Goal: Information Seeking & Learning: Find contact information

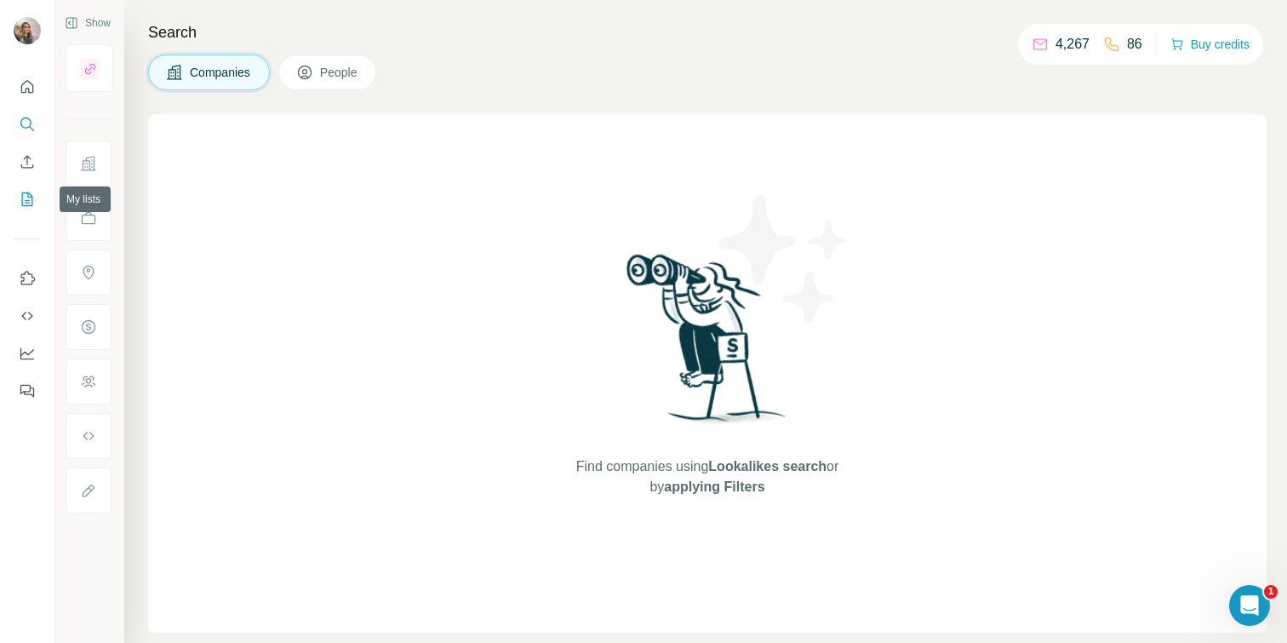
click at [33, 193] on icon "My lists" at bounding box center [27, 199] width 17 height 17
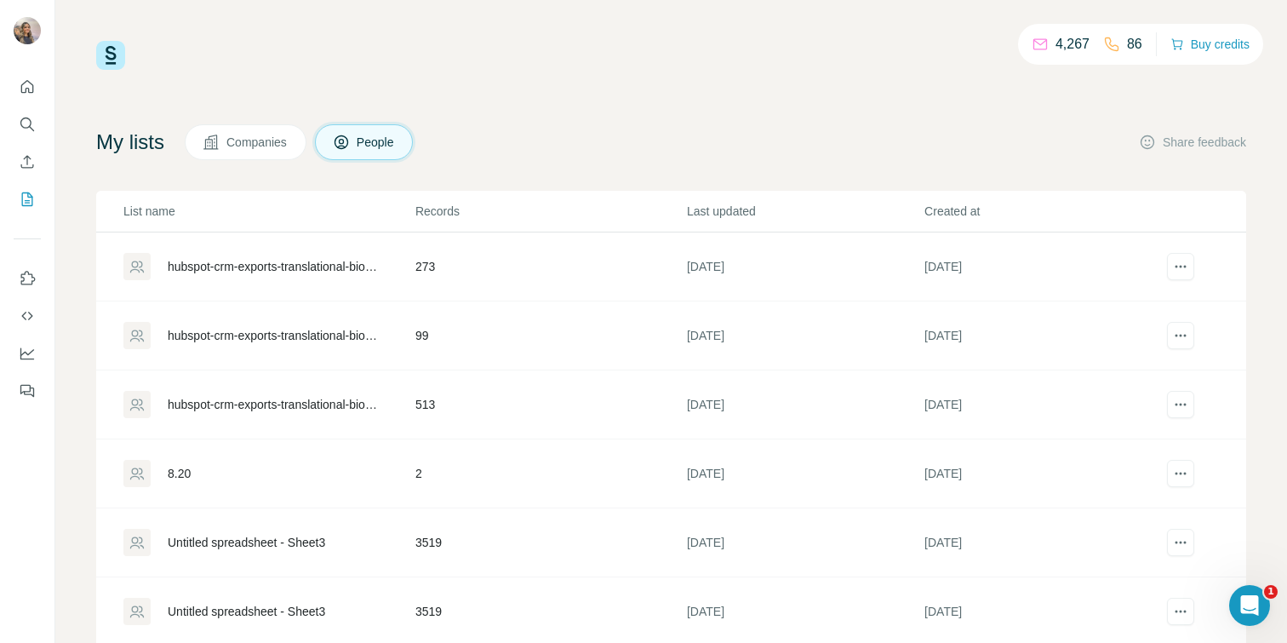
click at [277, 267] on div "hubspot-crm-exports-translational-biomarker-princ-2025-08-25-2" at bounding box center [277, 266] width 219 height 17
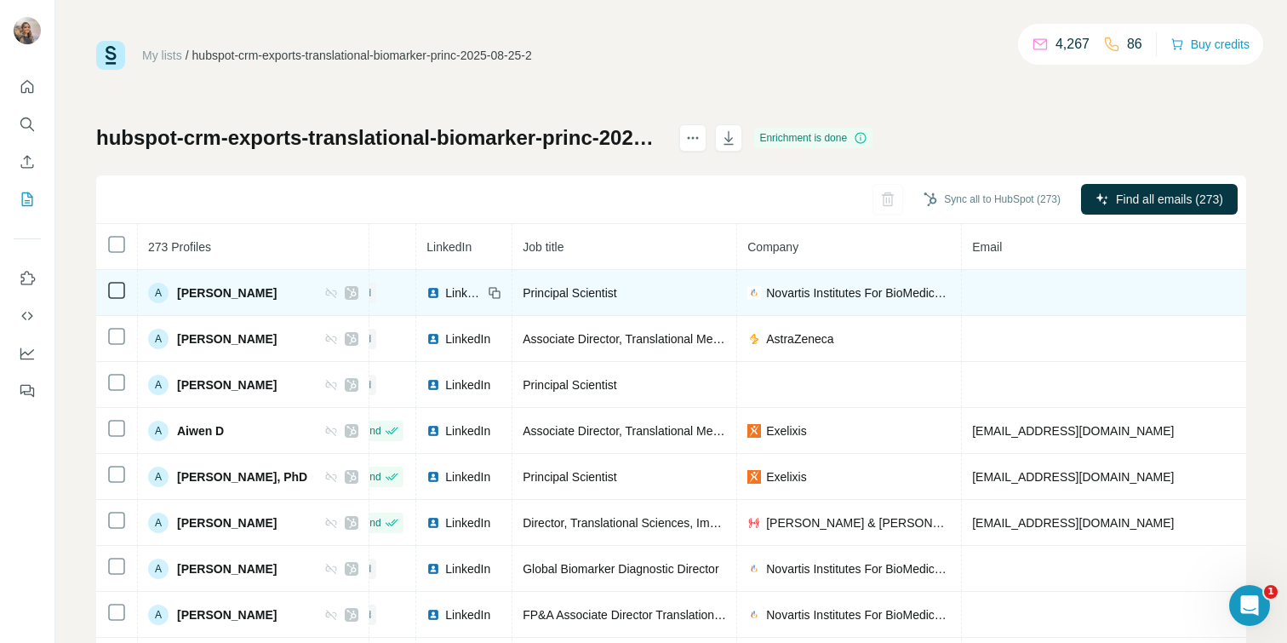
scroll to position [0, 78]
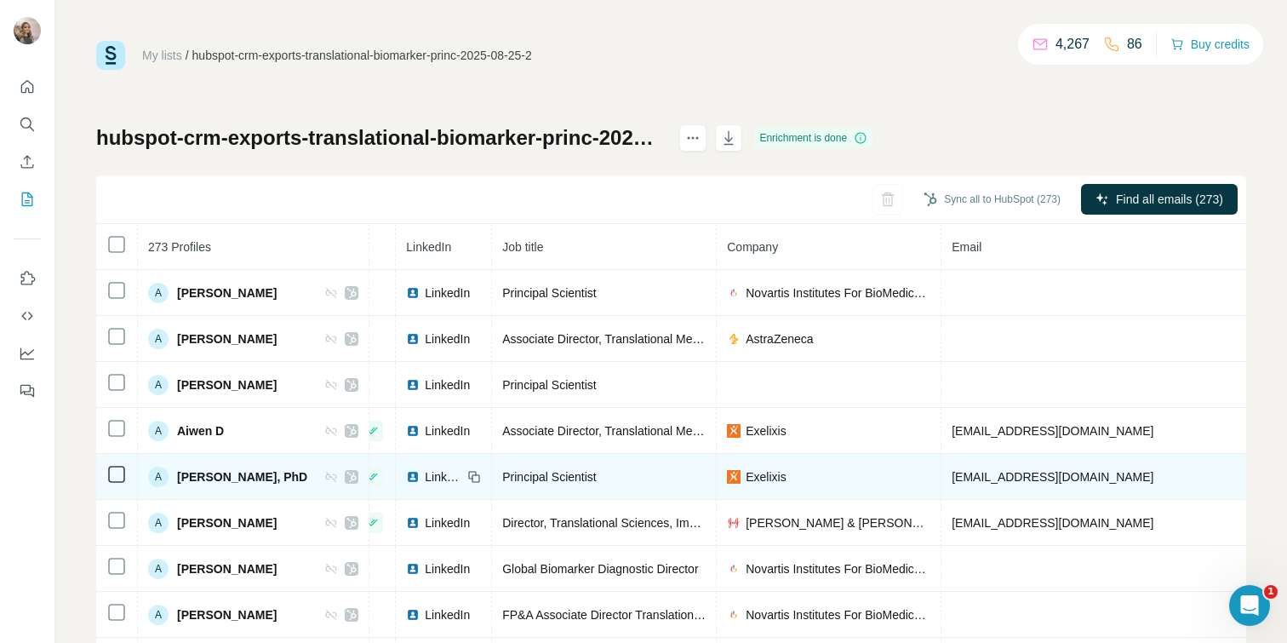
click at [587, 474] on span "Principal Scientist" at bounding box center [549, 477] width 94 height 14
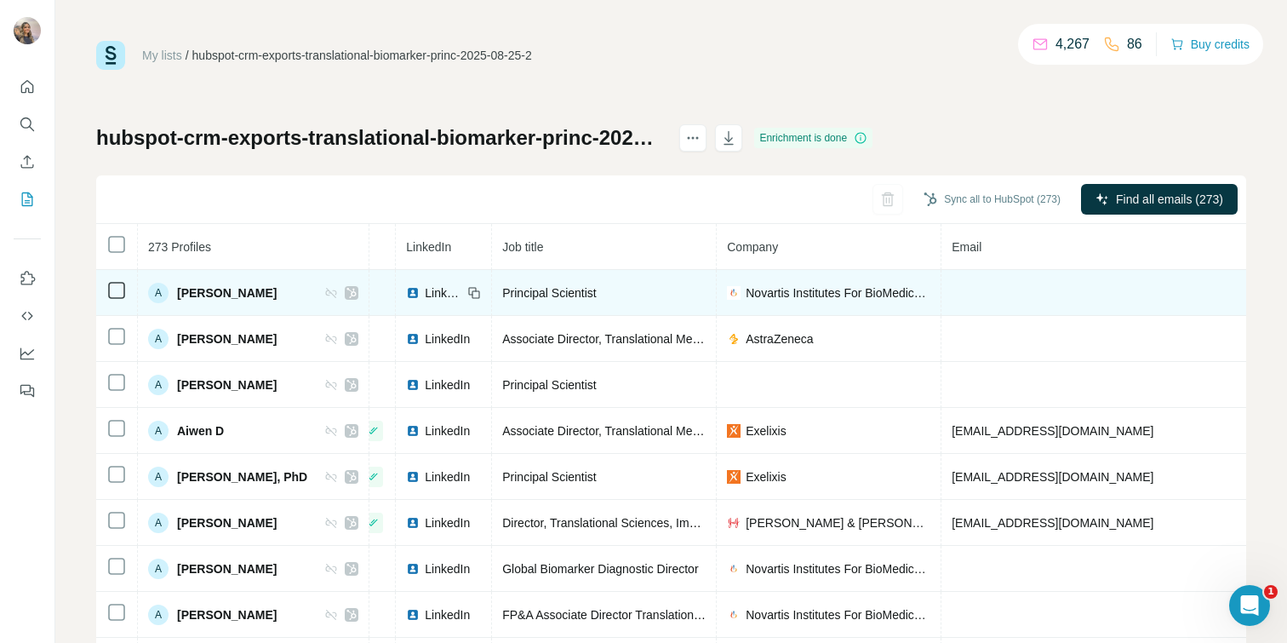
click at [462, 289] on span "LinkedIn" at bounding box center [443, 292] width 37 height 17
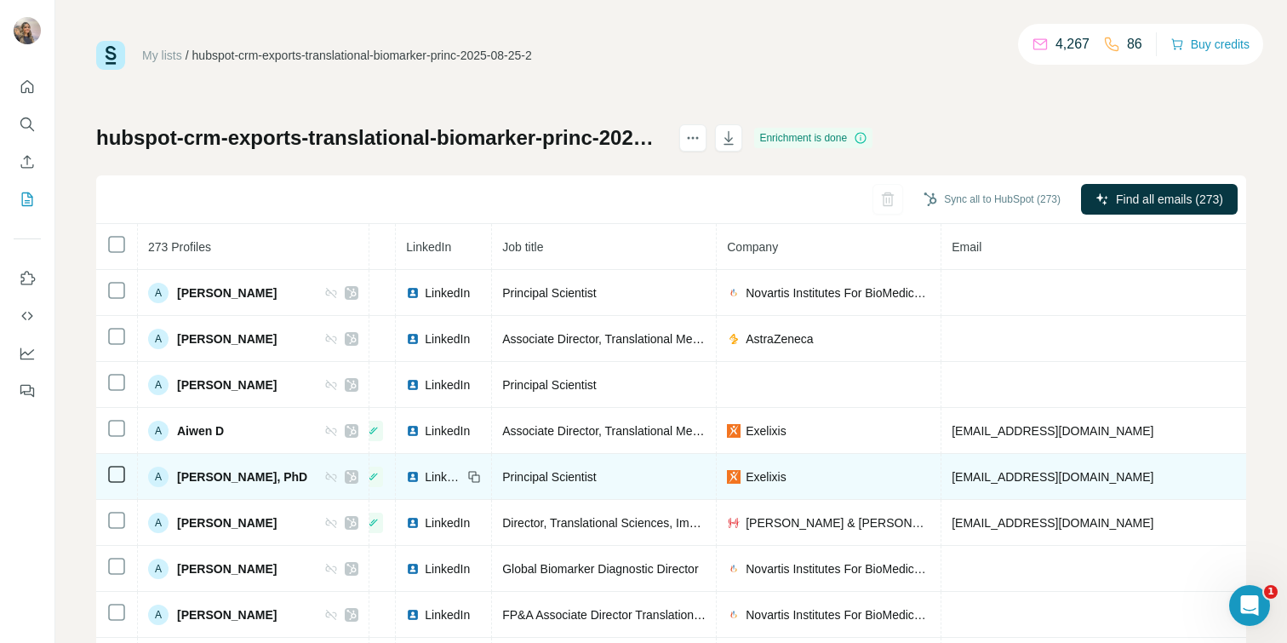
scroll to position [525, 78]
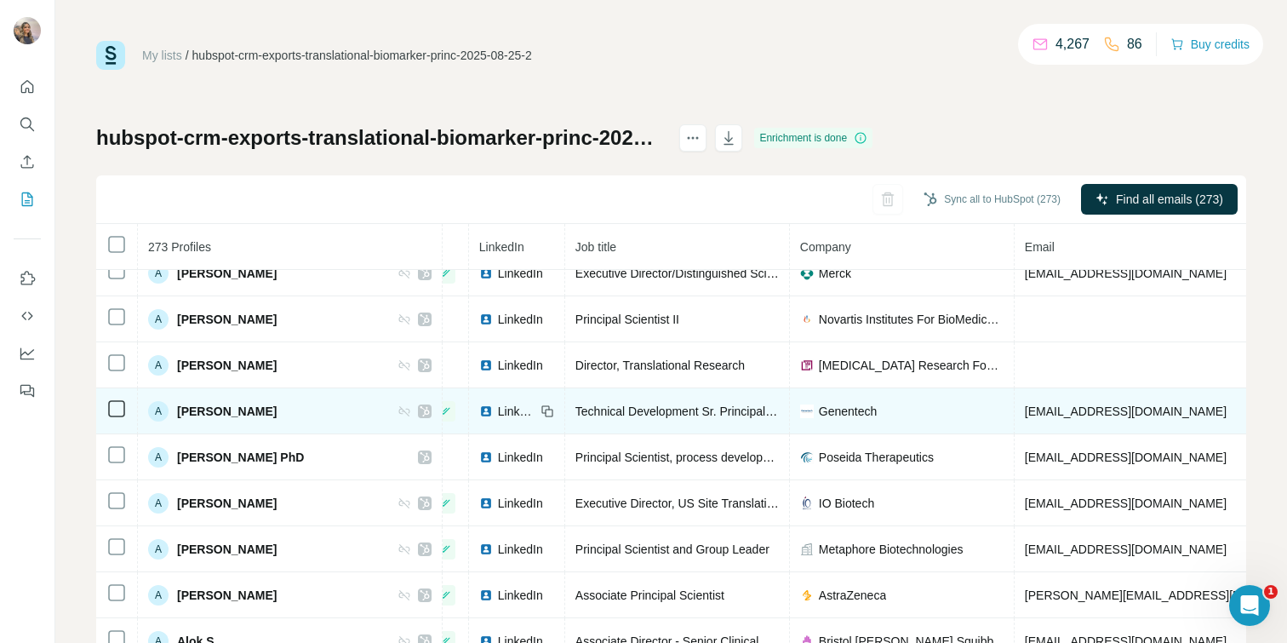
click at [589, 423] on td "Technical Development Sr. Principal Scientist" at bounding box center [677, 411] width 225 height 46
click at [588, 396] on td "Technical Development Sr. Principal Scientist" at bounding box center [677, 411] width 225 height 46
click at [469, 422] on td "LinkedIn" at bounding box center [517, 411] width 96 height 46
click at [498, 412] on span "LinkedIn" at bounding box center [516, 411] width 37 height 17
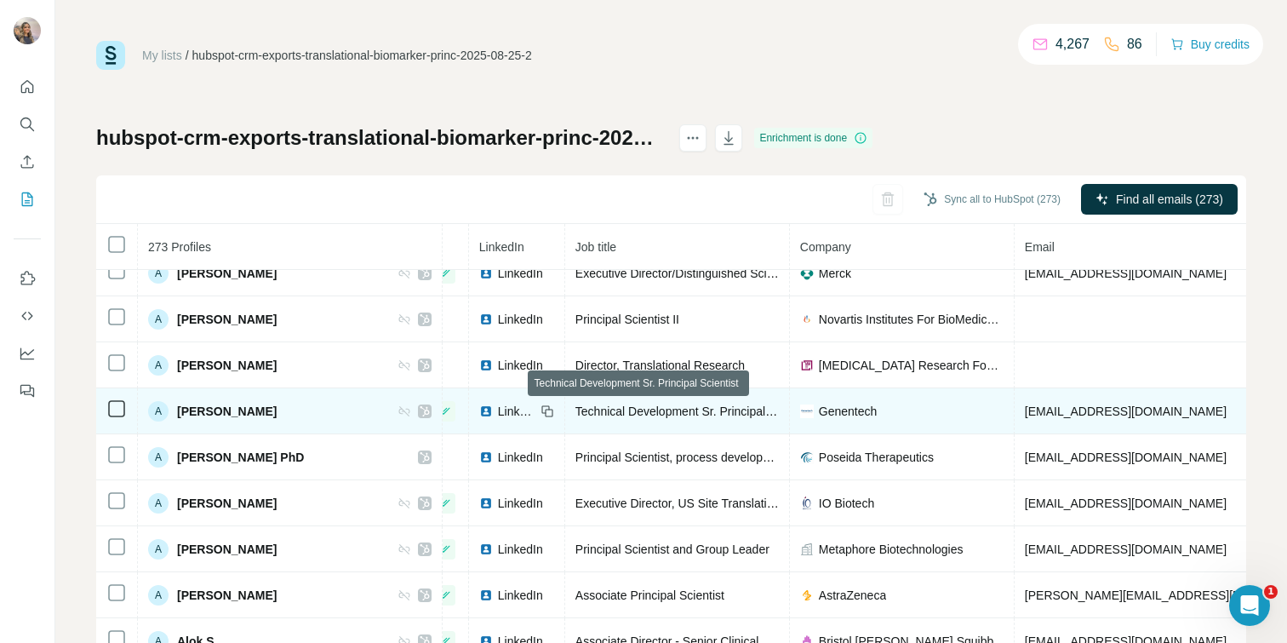
click at [601, 405] on span "Technical Development Sr. Principal Scientist" at bounding box center [695, 411] width 238 height 14
click at [498, 415] on span "LinkedIn" at bounding box center [516, 411] width 37 height 17
click at [420, 410] on icon at bounding box center [424, 411] width 9 height 10
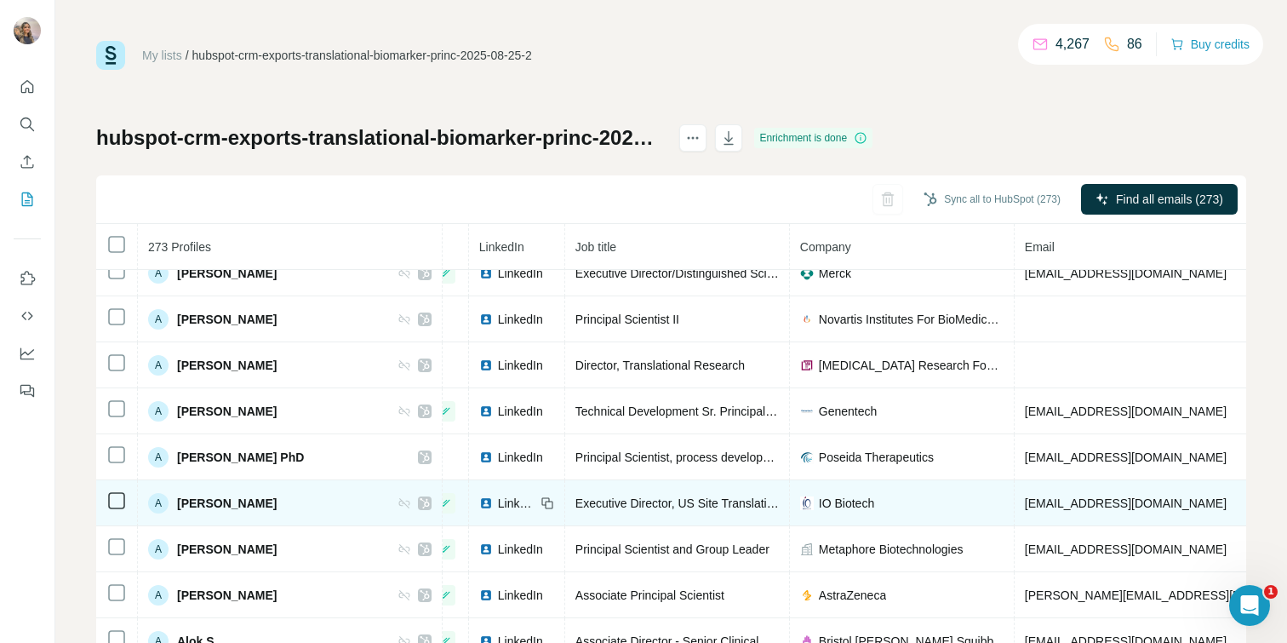
scroll to position [525, 462]
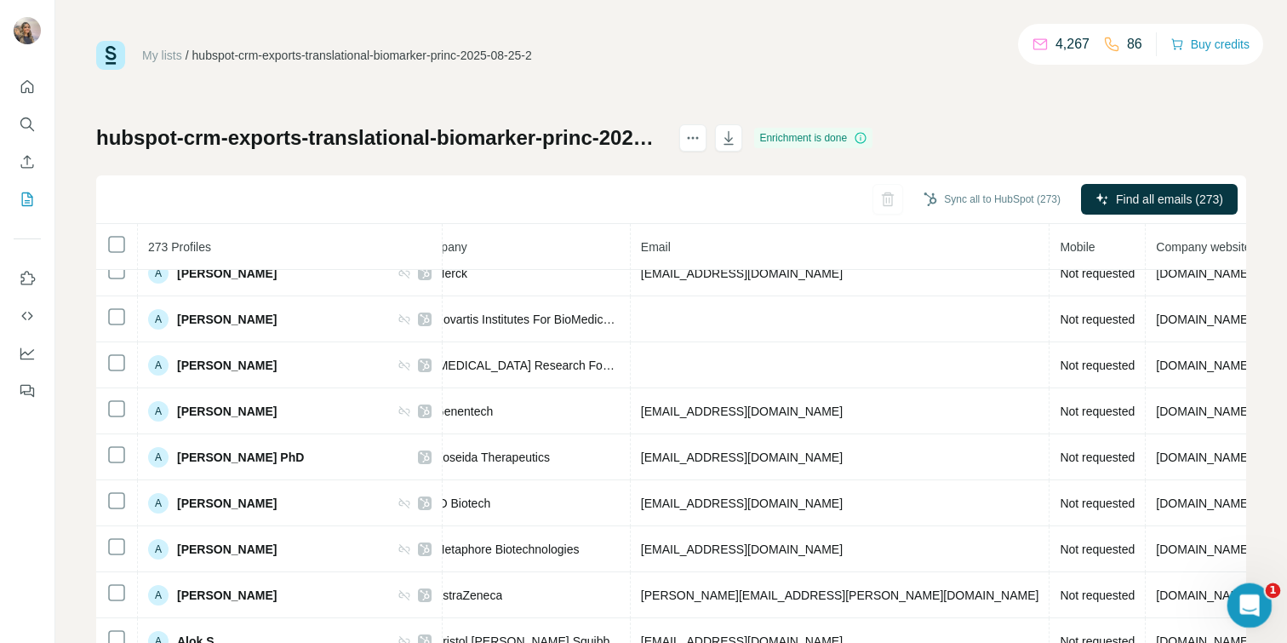
click at [1265, 607] on div "Open Intercom Messenger" at bounding box center [1247, 603] width 56 height 56
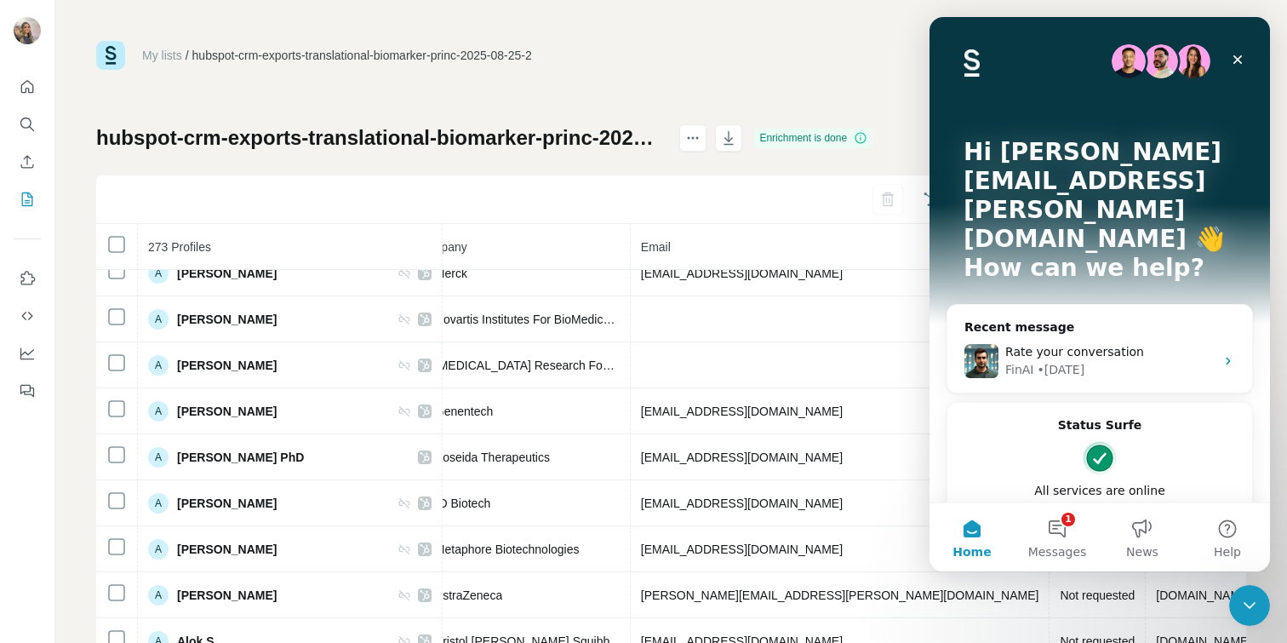
scroll to position [46, 0]
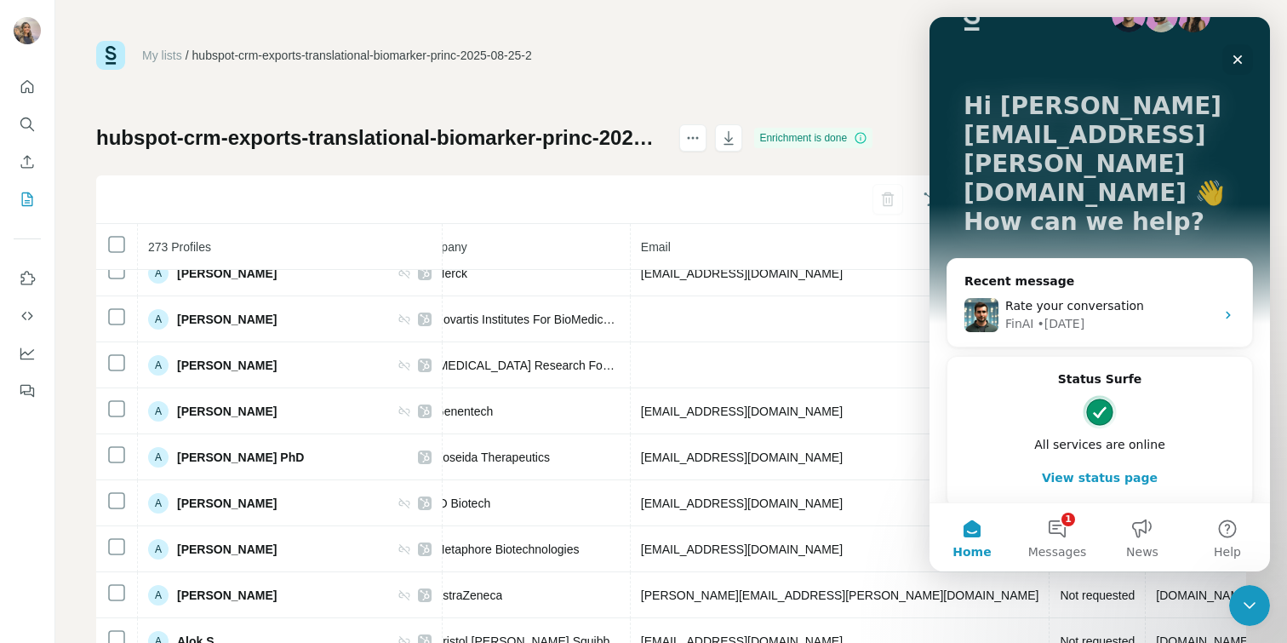
click at [1074, 461] on button "View status page" at bounding box center [1100, 478] width 271 height 34
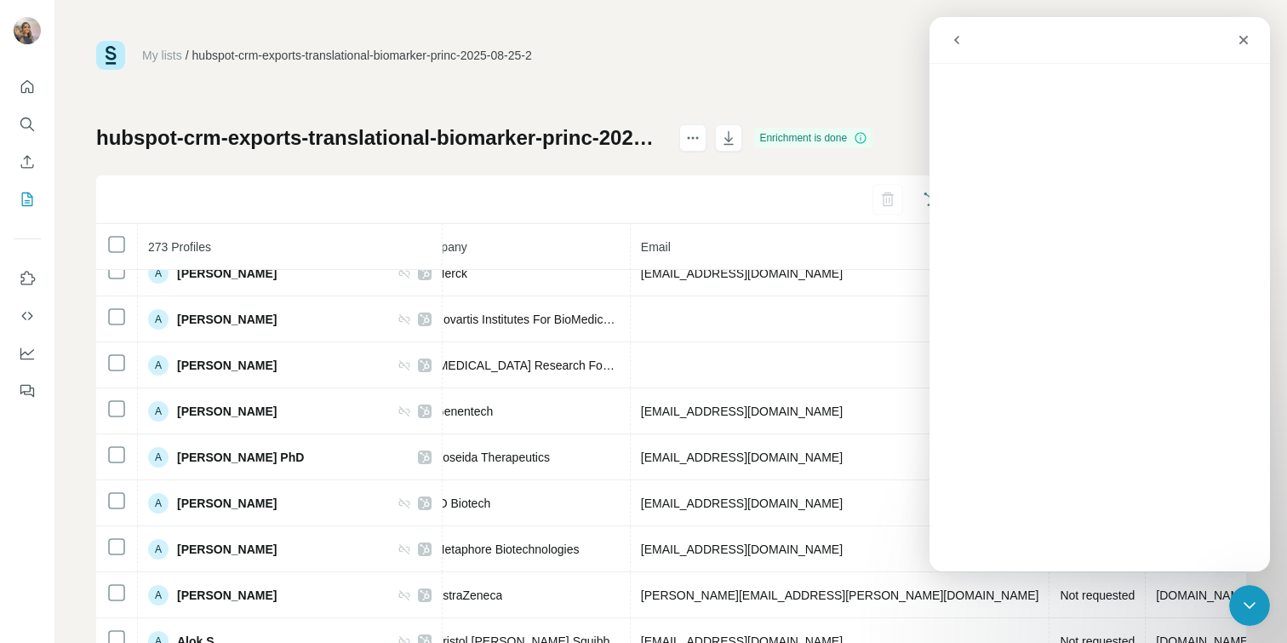
scroll to position [0, 0]
click at [954, 38] on icon "go back" at bounding box center [957, 40] width 14 height 14
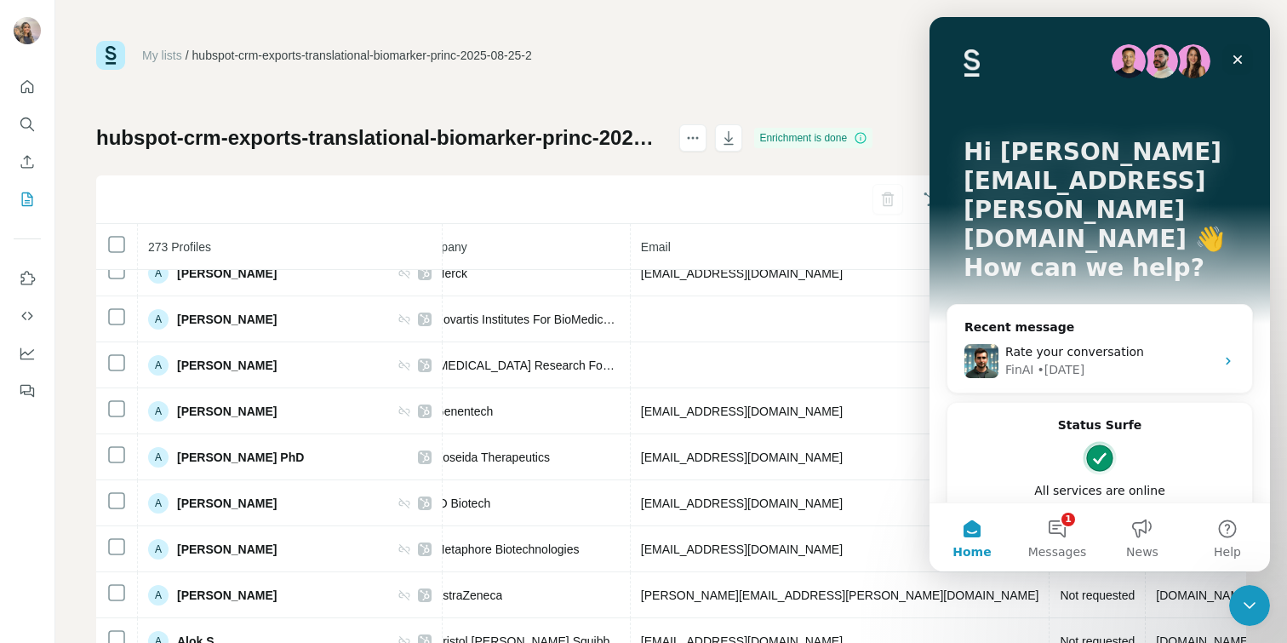
scroll to position [46, 0]
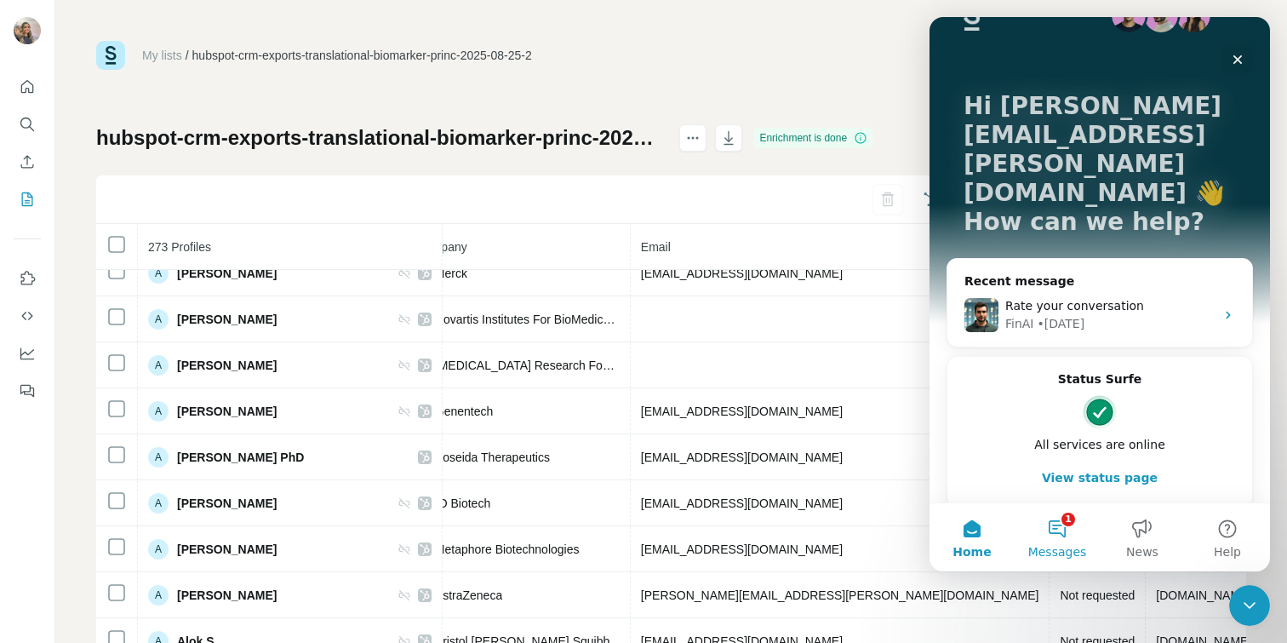
click at [1062, 531] on button "1 Messages" at bounding box center [1057, 537] width 85 height 68
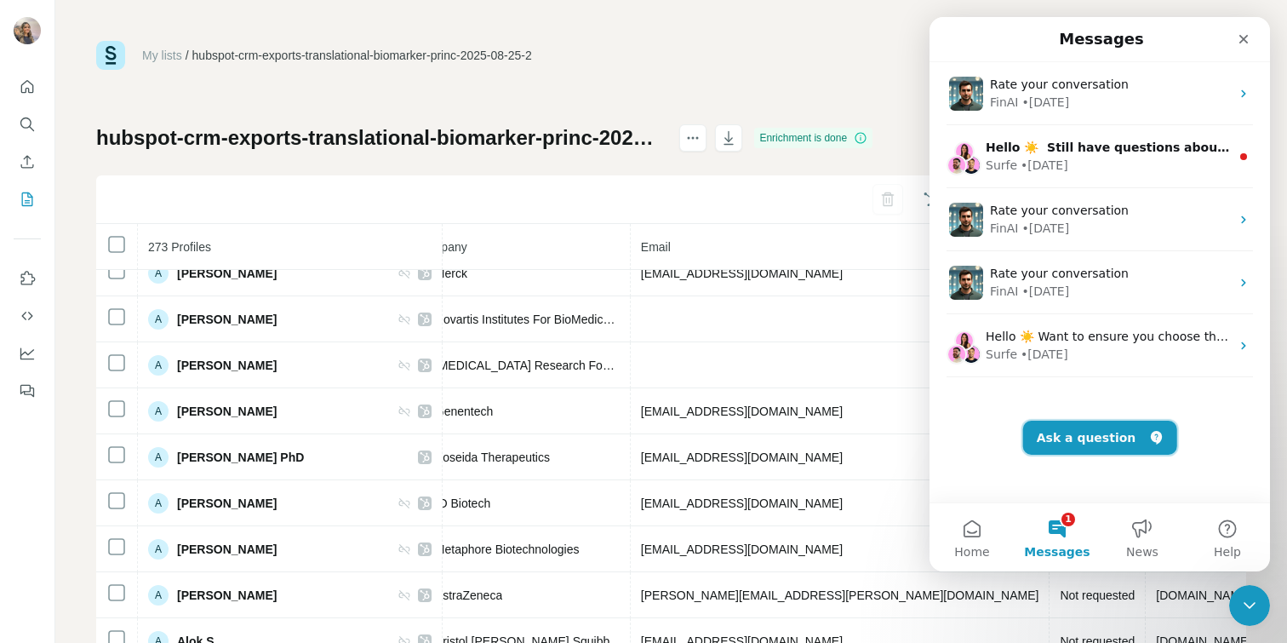
click at [1083, 437] on button "Ask a question" at bounding box center [1100, 438] width 154 height 34
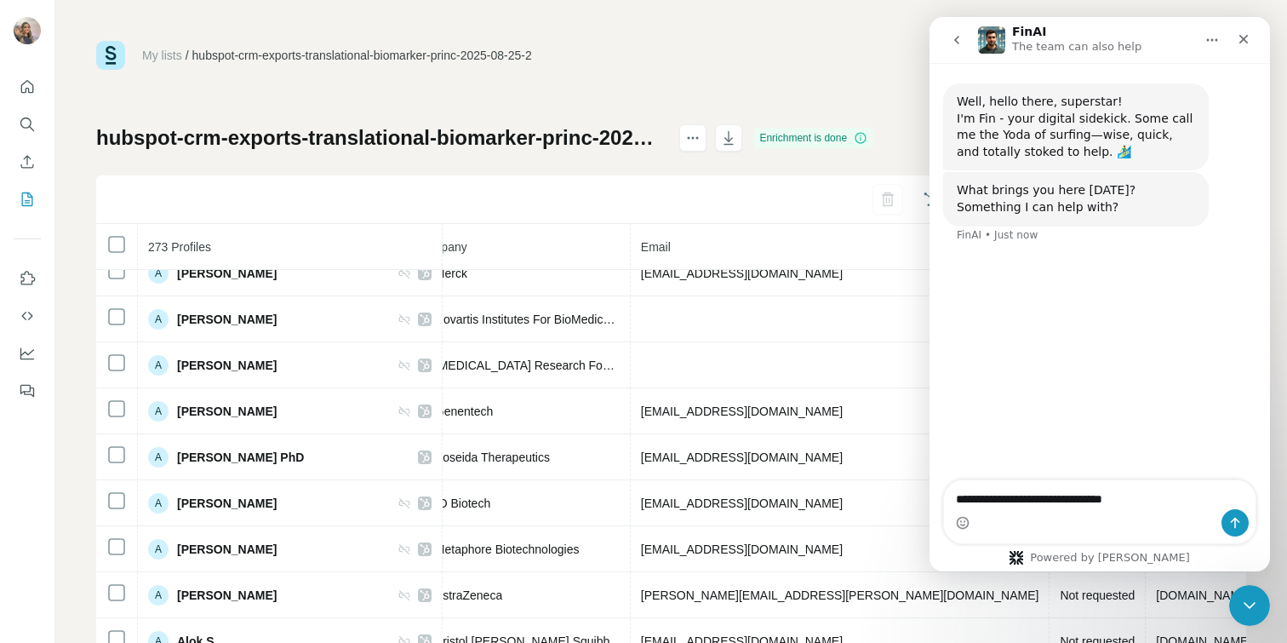
type textarea "**********"
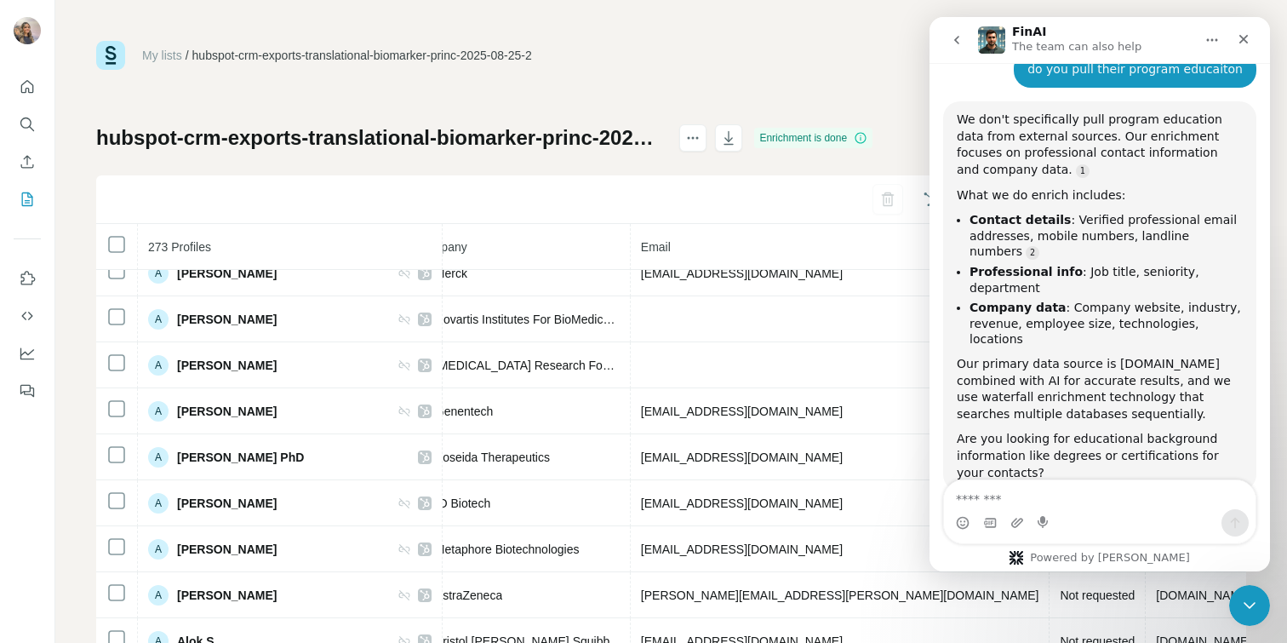
scroll to position [220, 0]
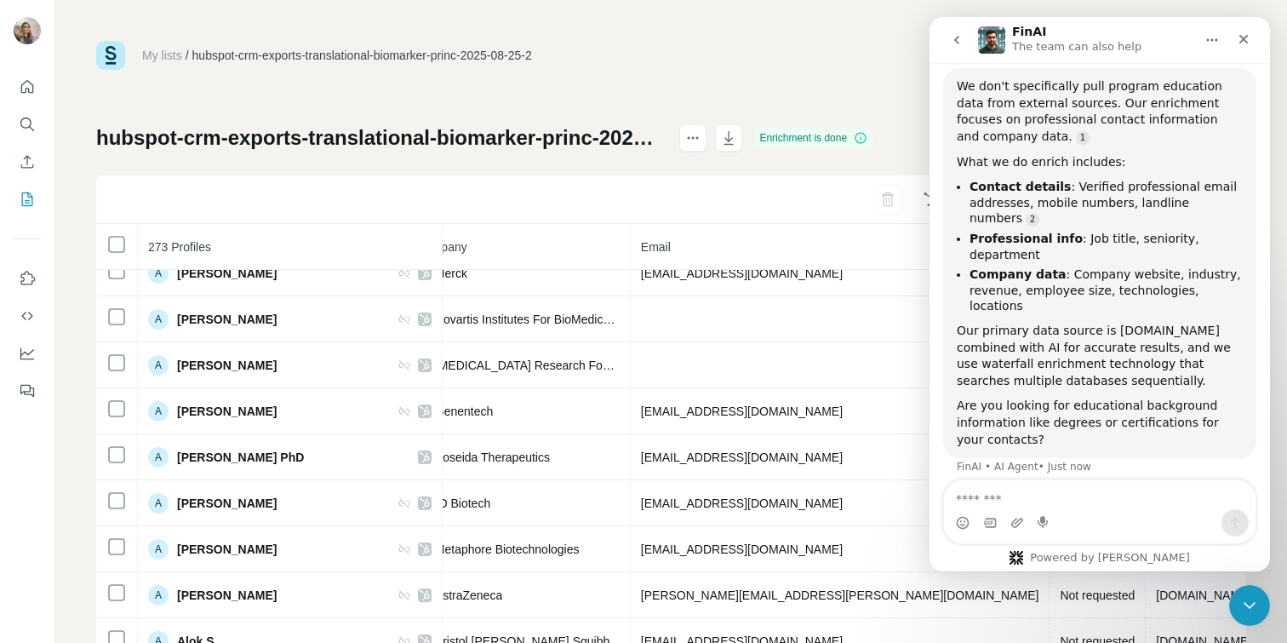
click at [1040, 479] on div "Intercom messenger" at bounding box center [1099, 511] width 313 height 65
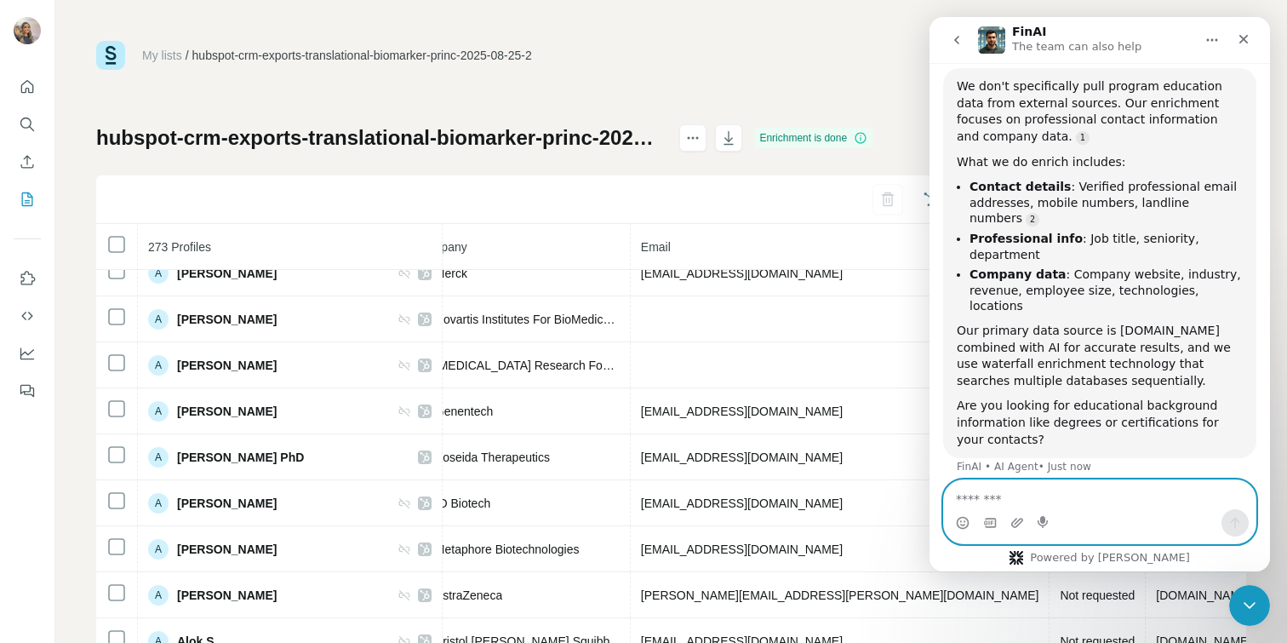
click at [1044, 491] on textarea "Message…" at bounding box center [1100, 494] width 312 height 29
type textarea "**********"
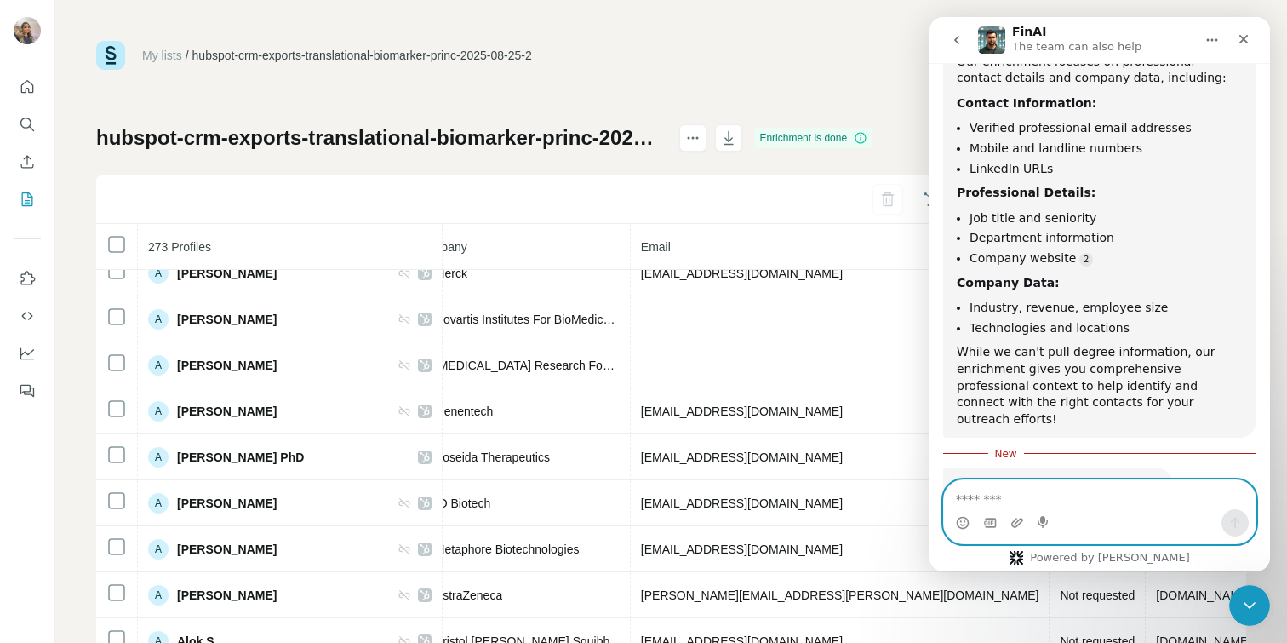
scroll to position [782, 0]
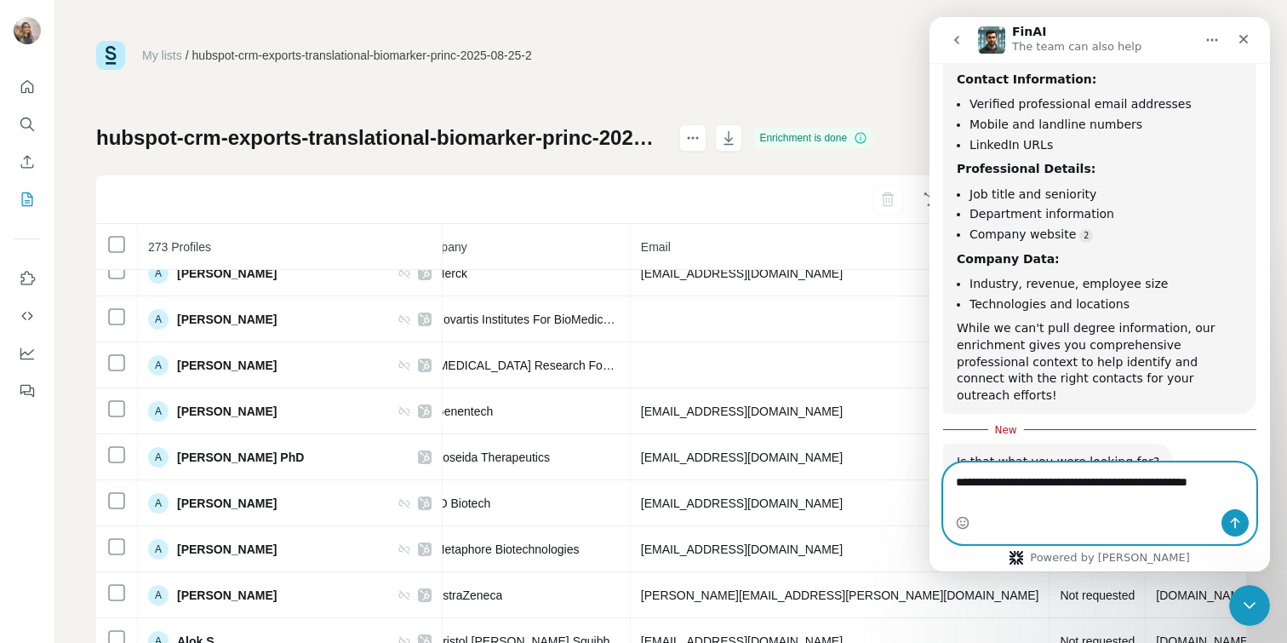
type textarea "**********"
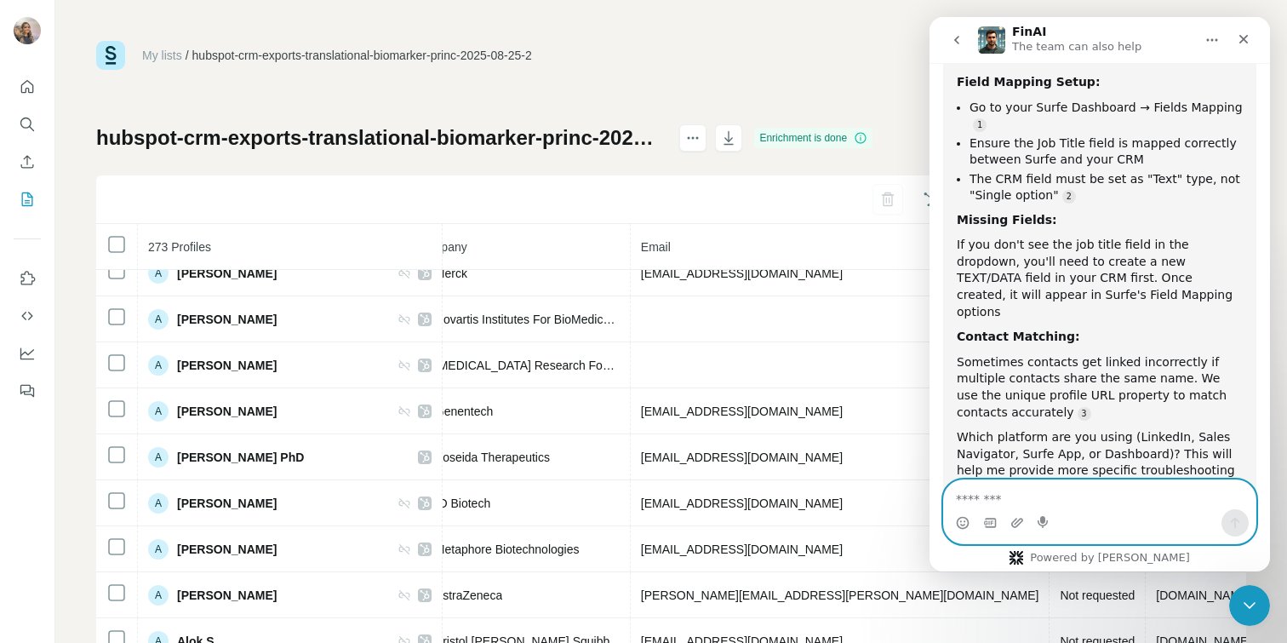
scroll to position [1302, 0]
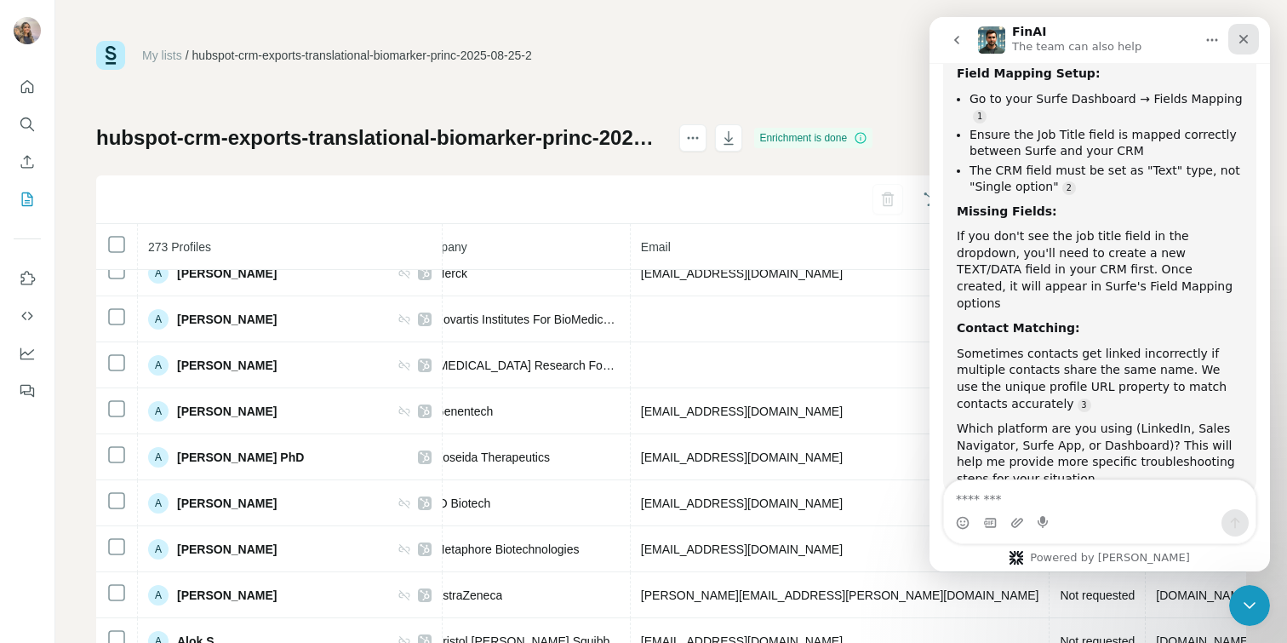
click at [1233, 44] on div "Close" at bounding box center [1243, 39] width 31 height 31
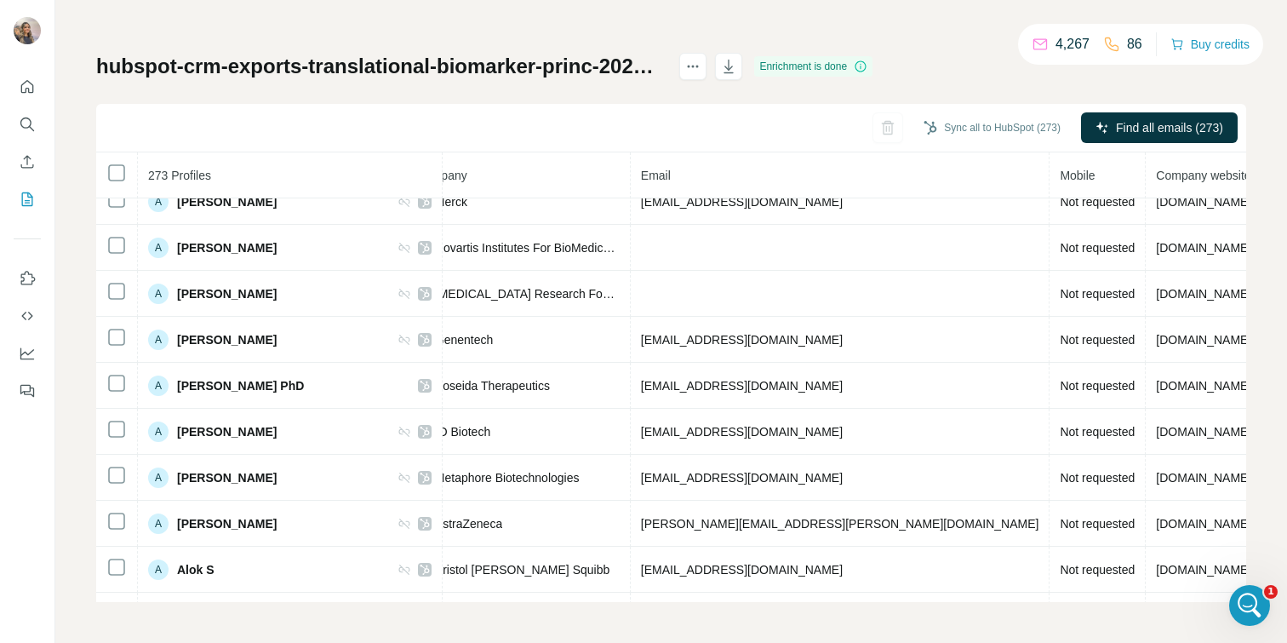
scroll to position [0, 0]
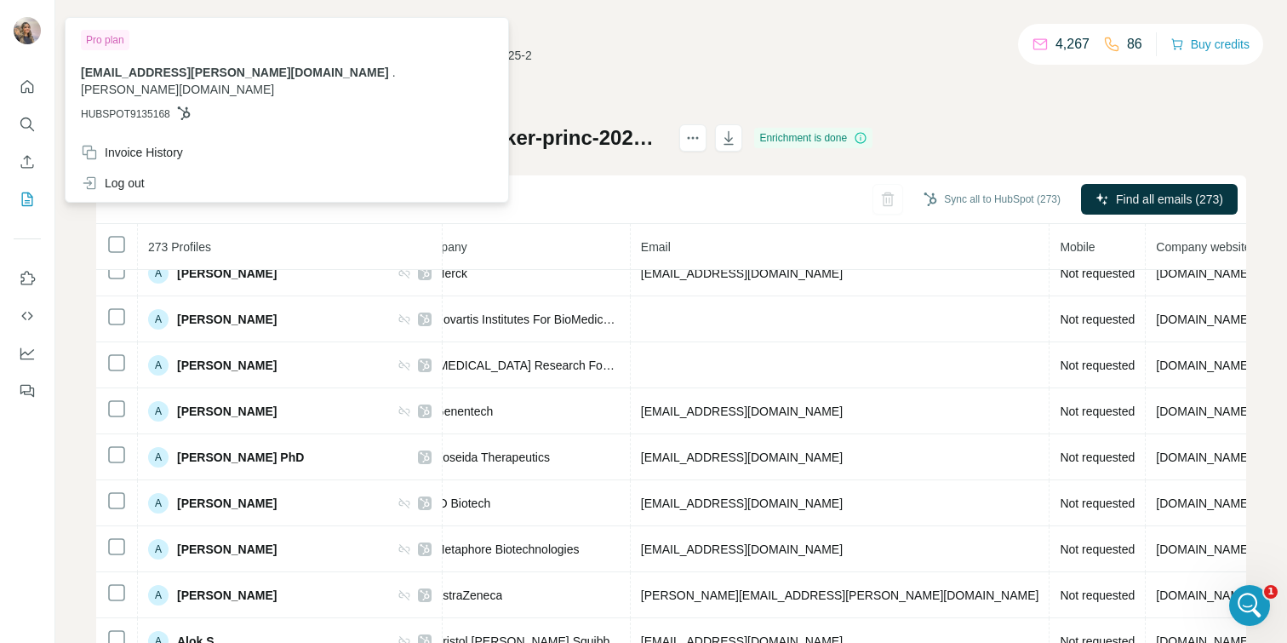
click at [22, 41] on img at bounding box center [27, 30] width 27 height 27
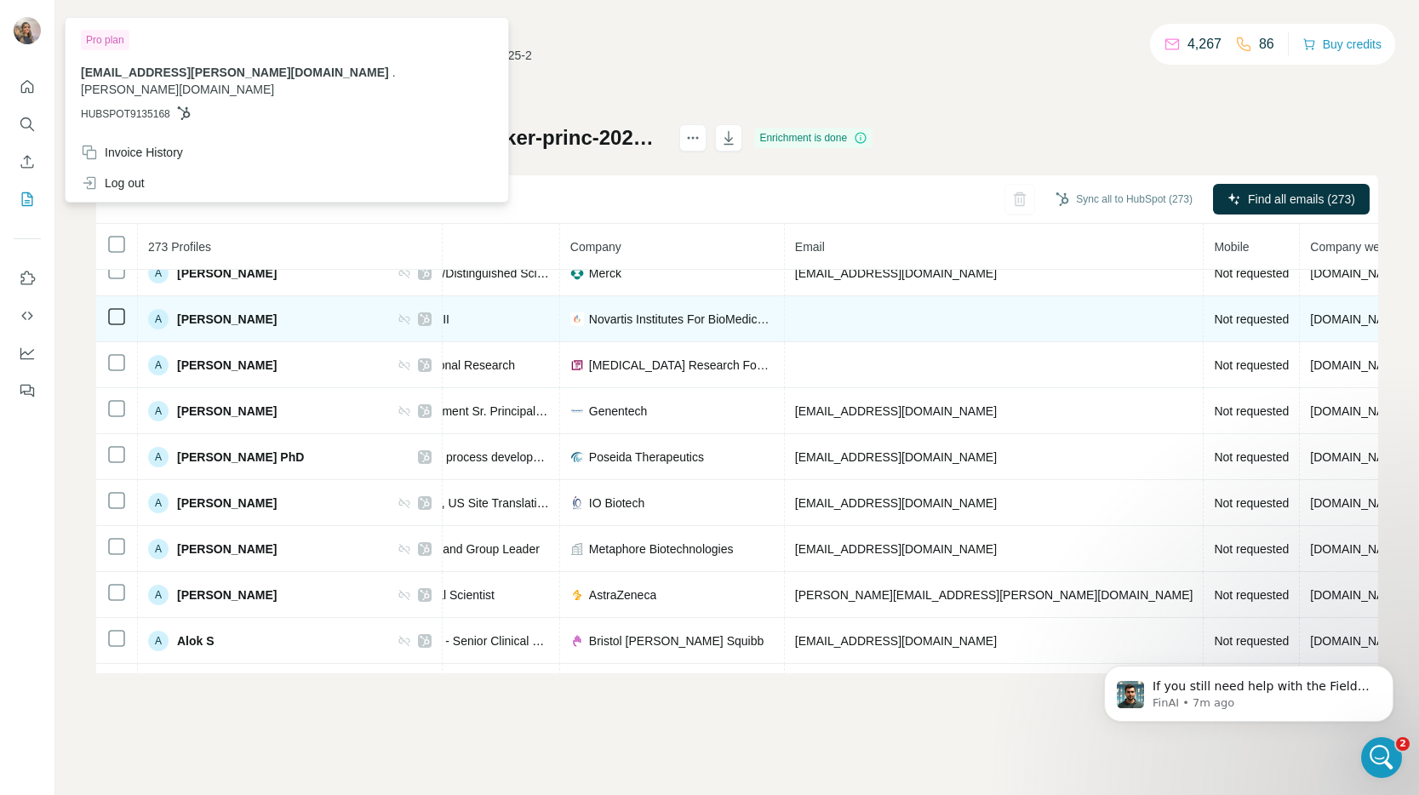
scroll to position [0, 308]
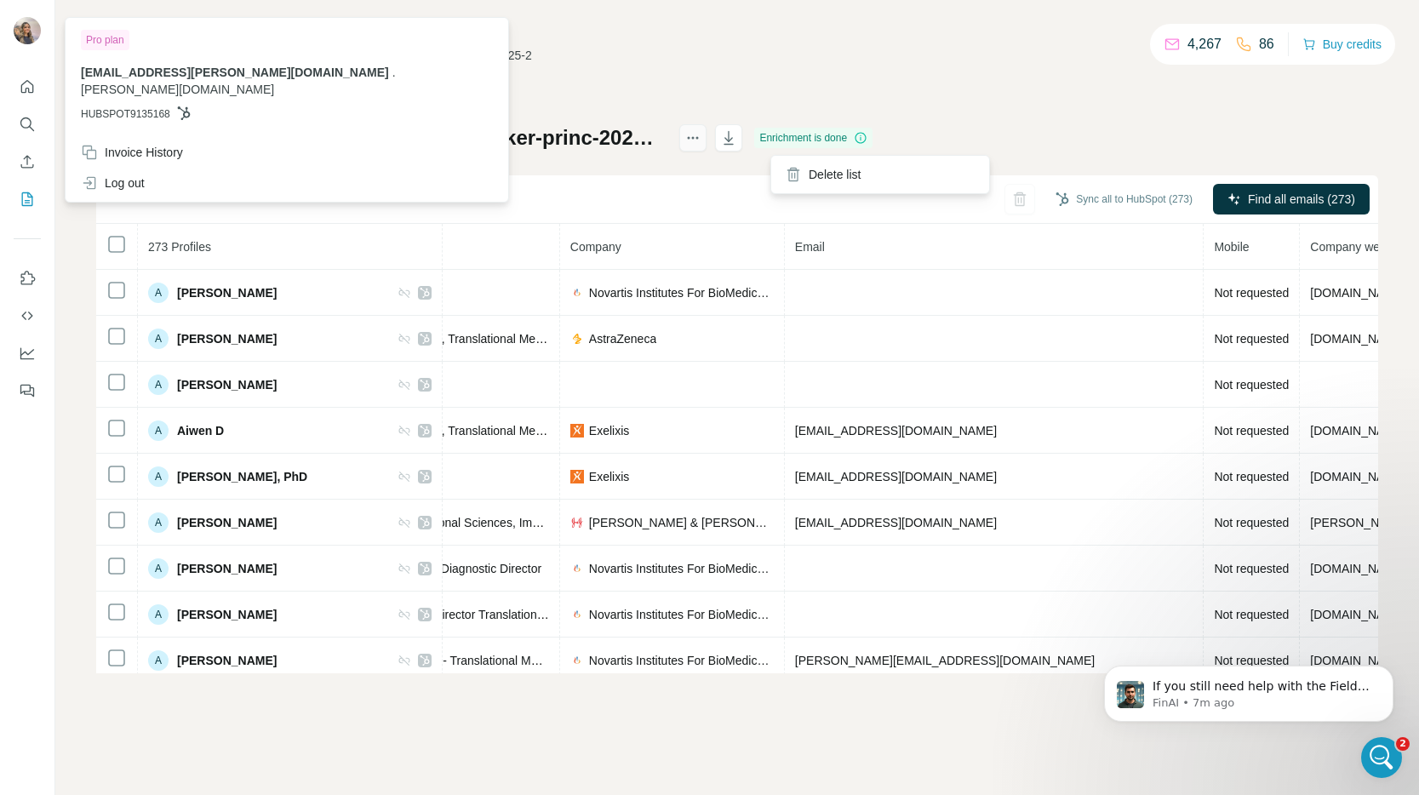
click at [707, 143] on button "actions" at bounding box center [692, 137] width 27 height 27
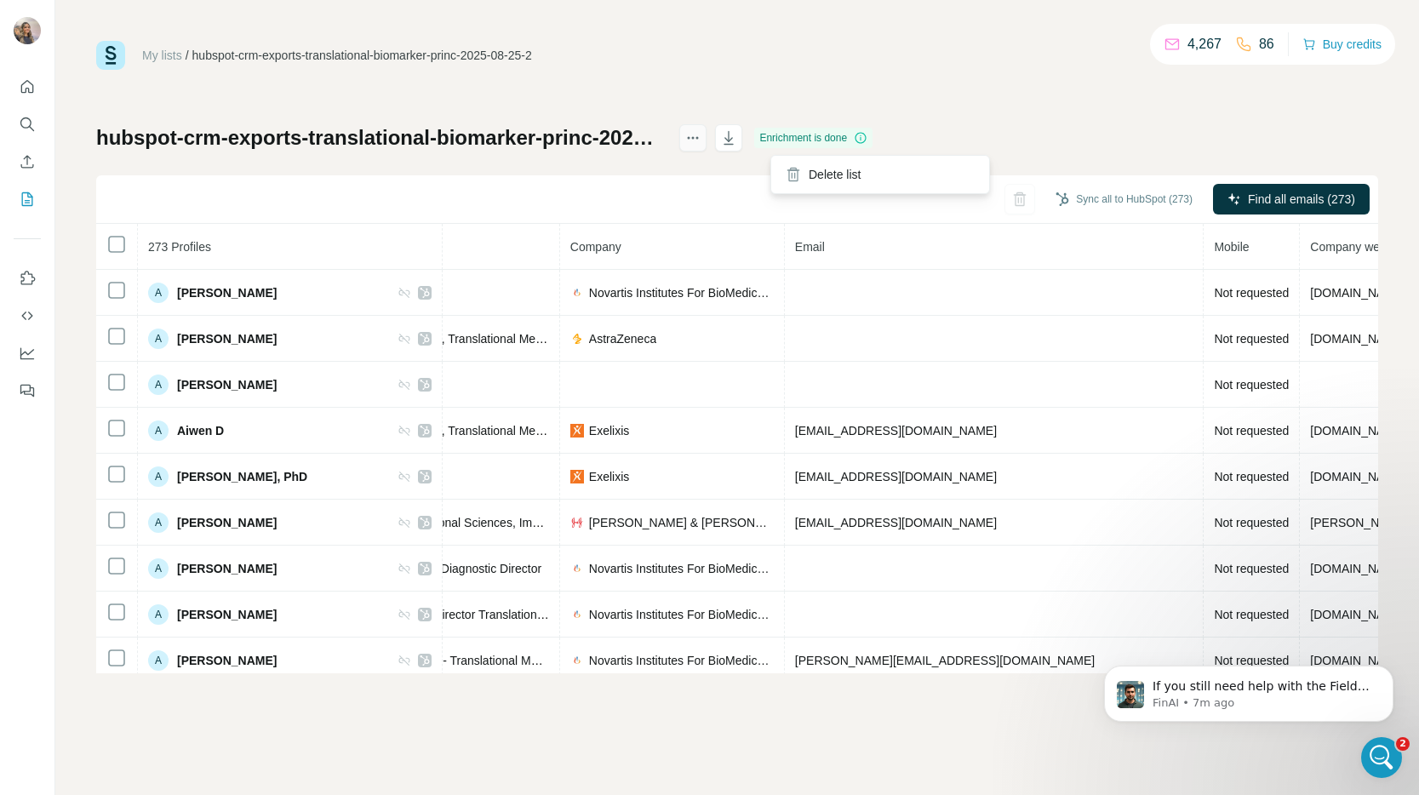
click at [702, 140] on icon "actions" at bounding box center [692, 137] width 17 height 17
click at [737, 141] on icon "button" at bounding box center [728, 137] width 17 height 17
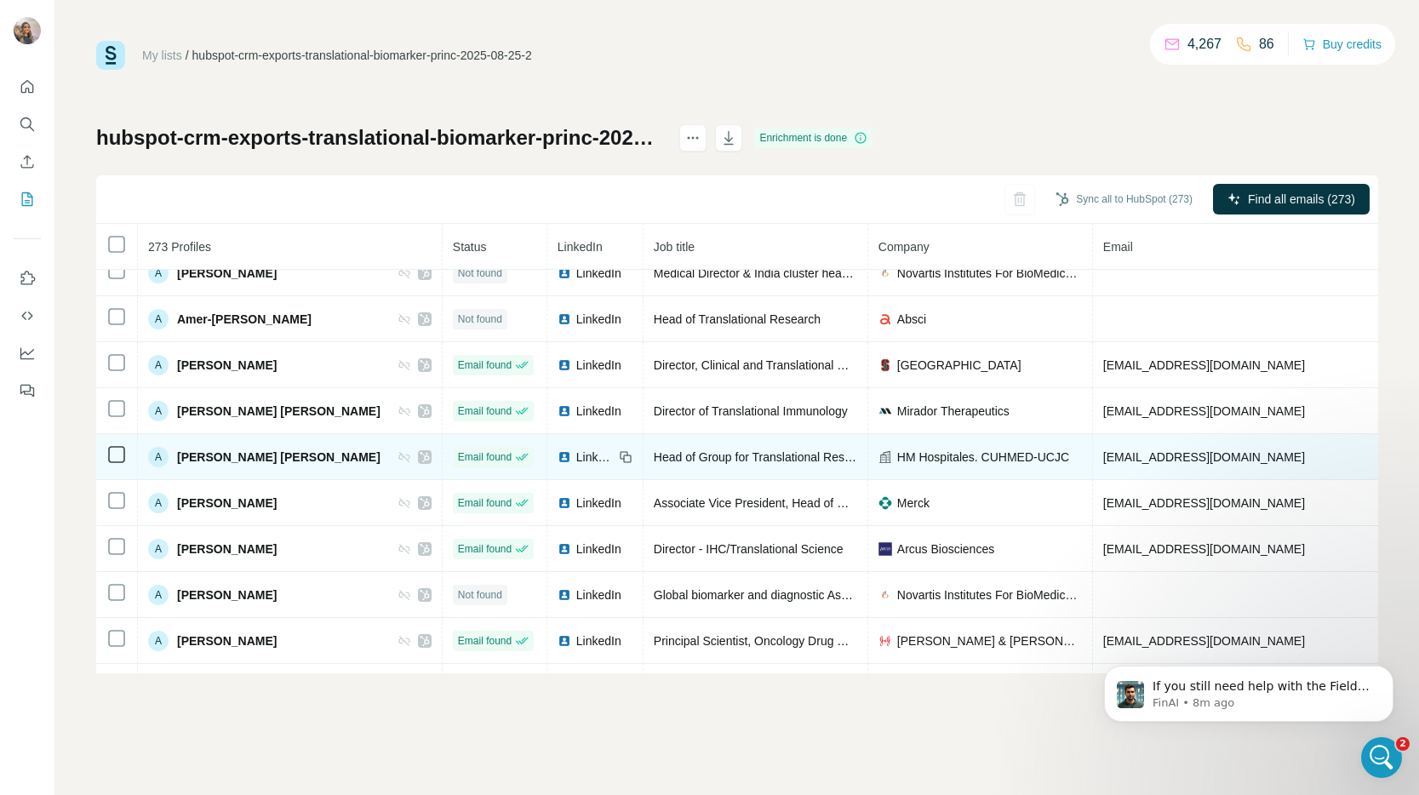
scroll to position [982, 0]
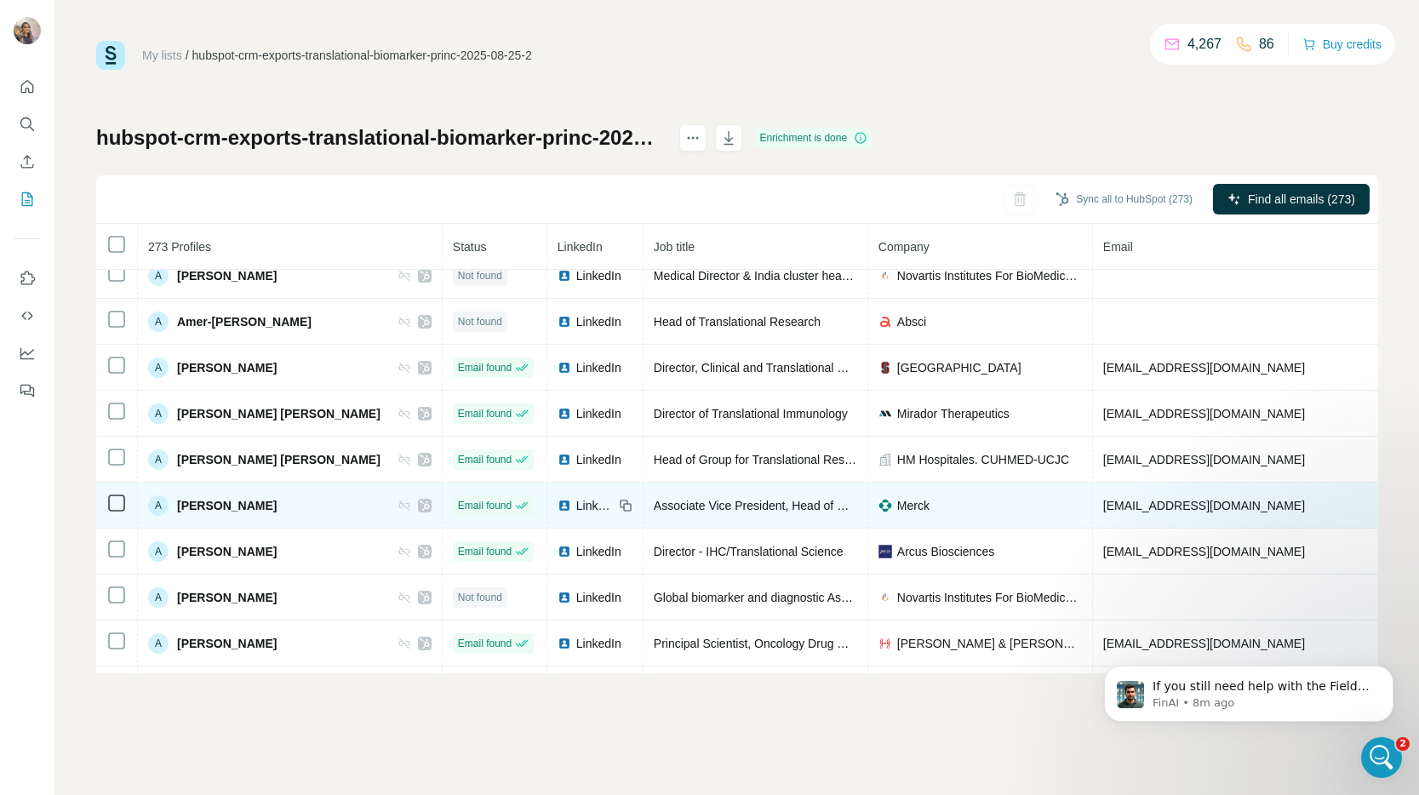
click at [1011, 504] on div "Merck" at bounding box center [980, 505] width 203 height 17
click at [586, 507] on span "LinkedIn" at bounding box center [594, 505] width 37 height 17
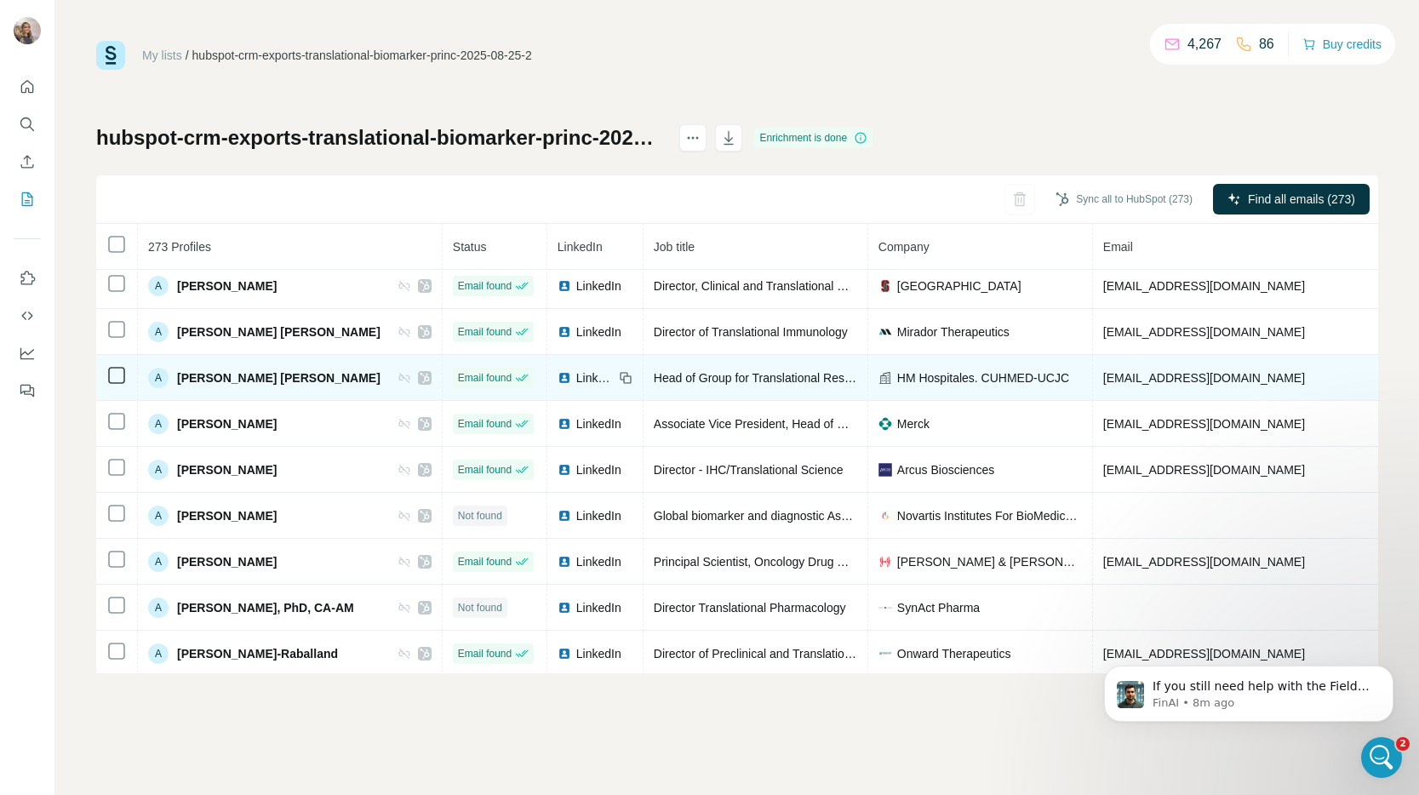
scroll to position [1125, 0]
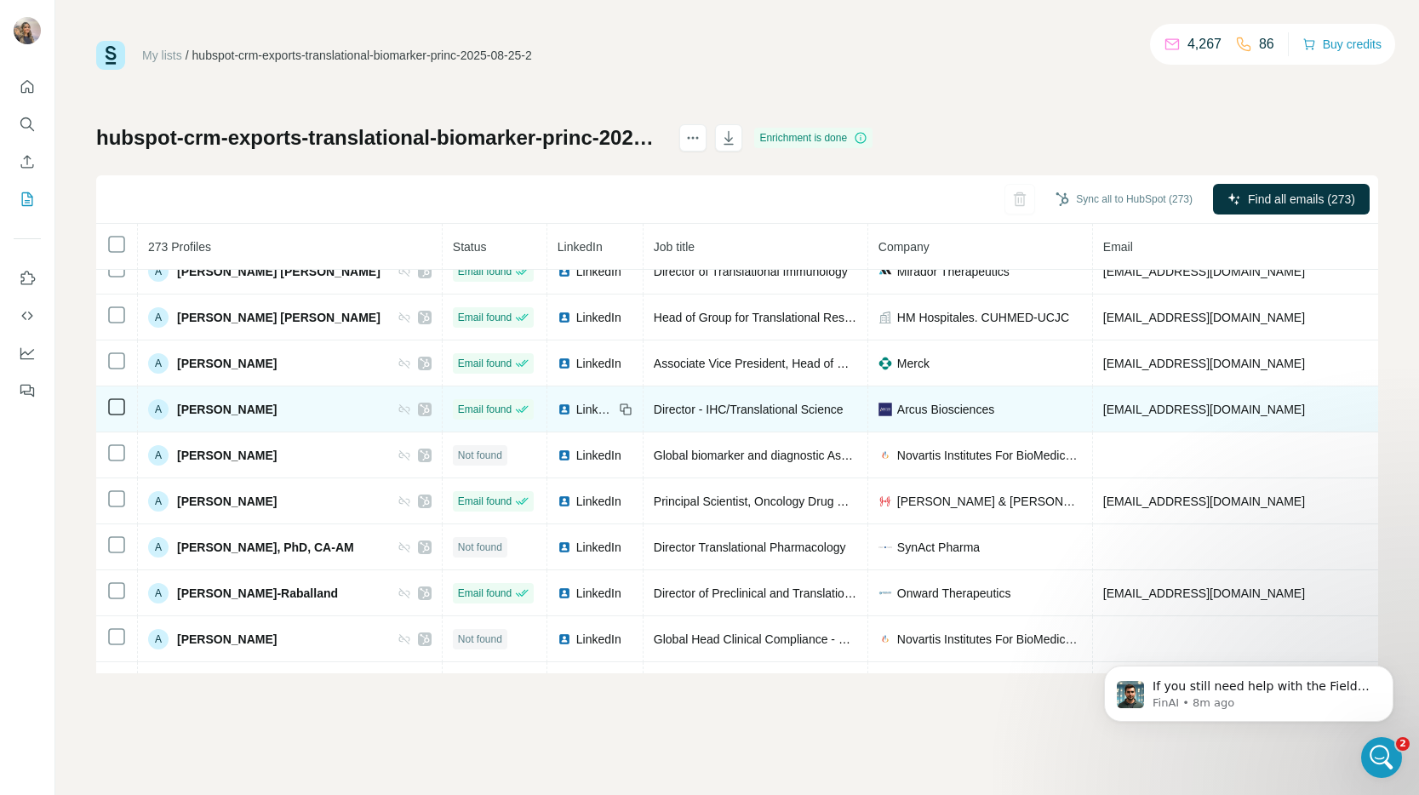
click at [588, 406] on span "LinkedIn" at bounding box center [594, 409] width 37 height 17
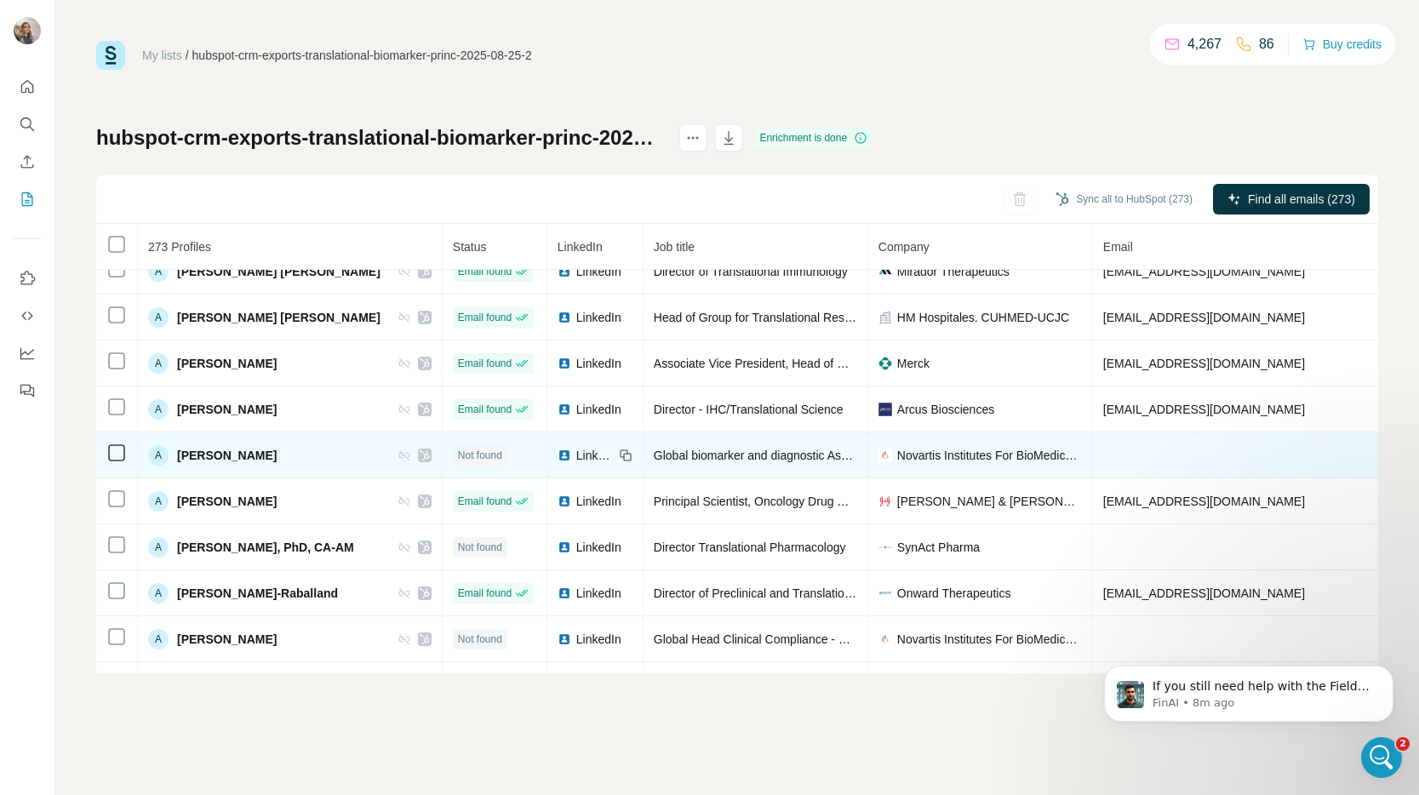
click at [715, 455] on span "Global biomarker and diagnostic Associate Director" at bounding box center [789, 456] width 271 height 14
click at [576, 452] on div "LinkedIn" at bounding box center [586, 455] width 56 height 17
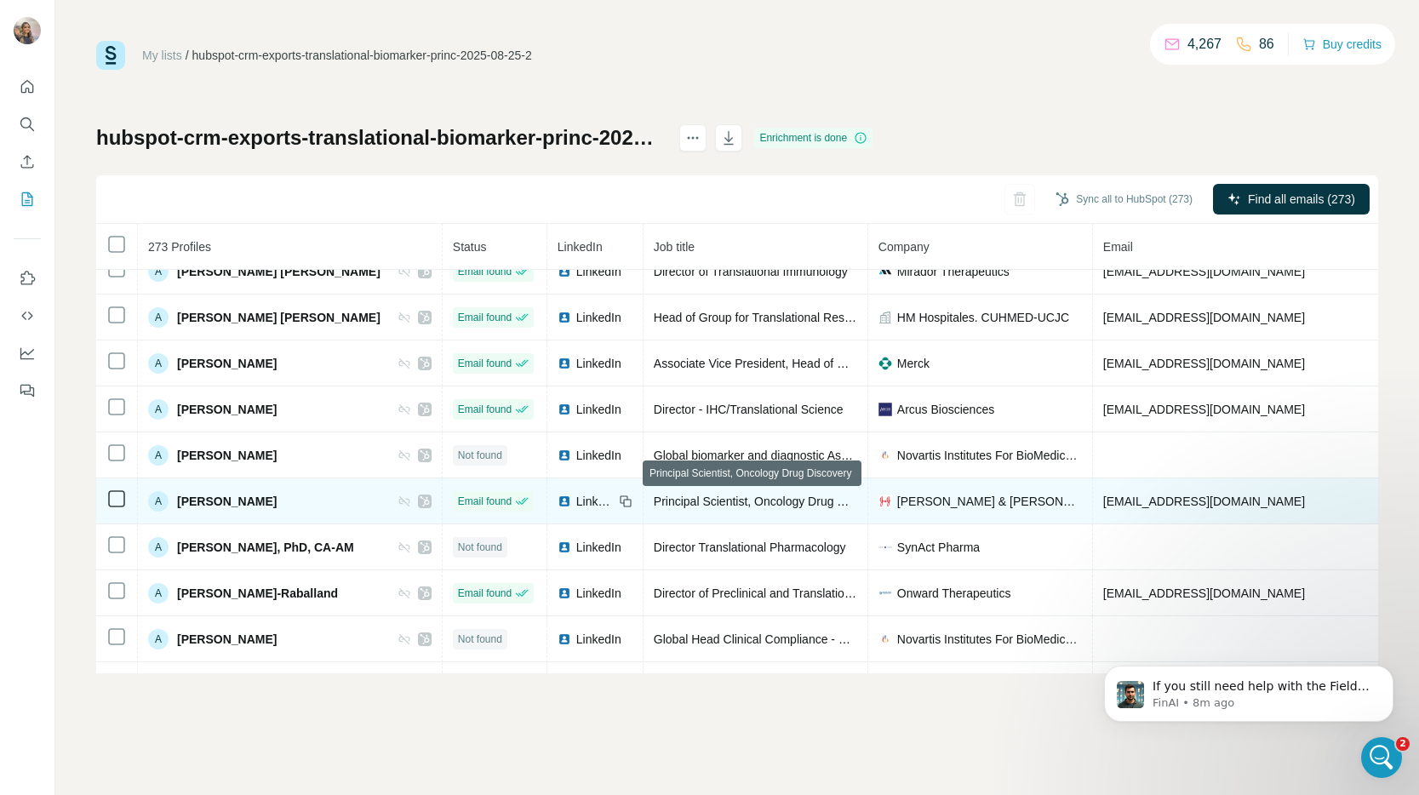
click at [702, 495] on span "Principal Scientist, Oncology Drug Discovery" at bounding box center [772, 502] width 236 height 14
click at [715, 495] on span "Principal Scientist, Oncology Drug Discovery" at bounding box center [772, 502] width 236 height 14
click at [581, 504] on span "LinkedIn" at bounding box center [594, 501] width 37 height 17
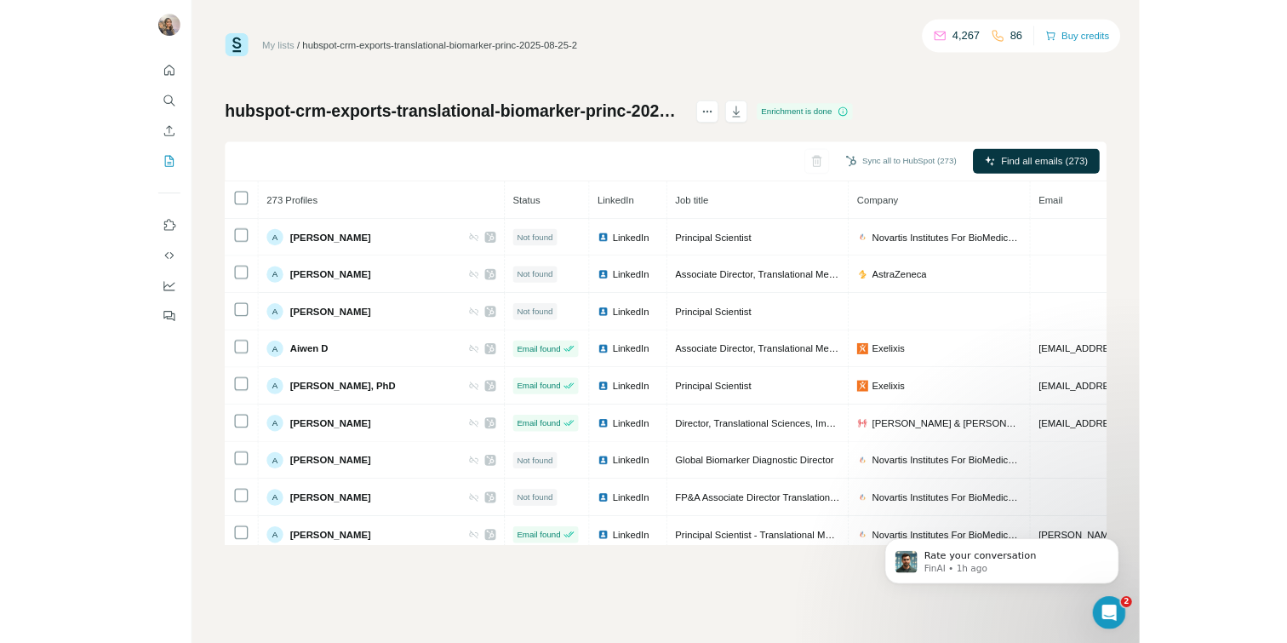
scroll to position [3, 0]
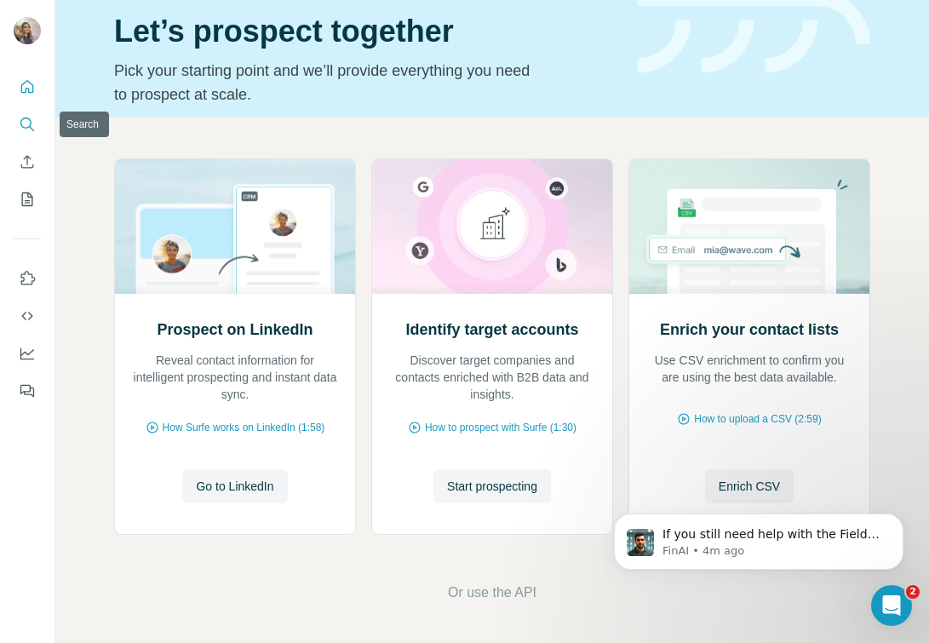
click at [28, 130] on icon "Search" at bounding box center [27, 124] width 17 height 17
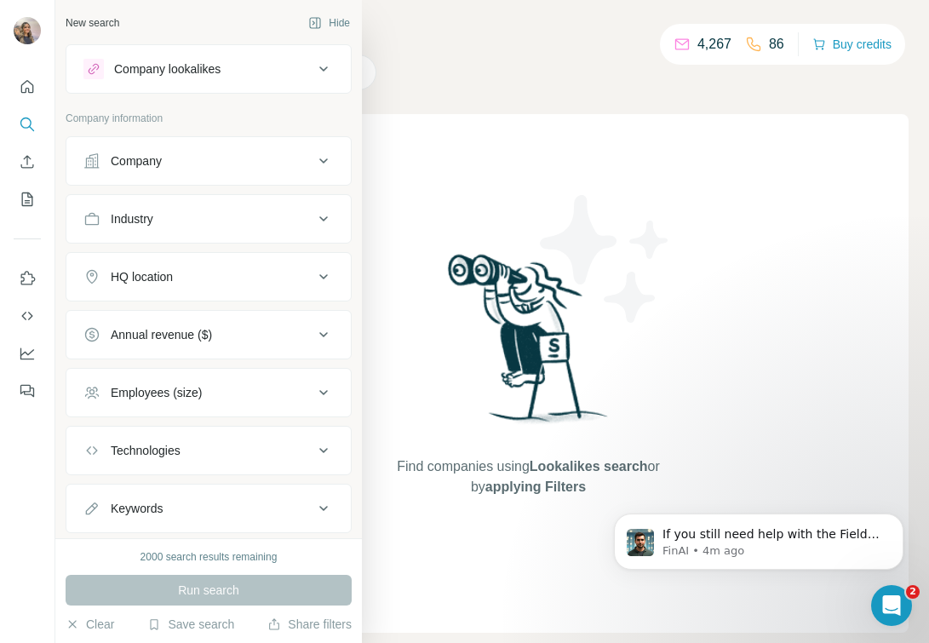
click at [144, 159] on div "Company" at bounding box center [136, 160] width 51 height 17
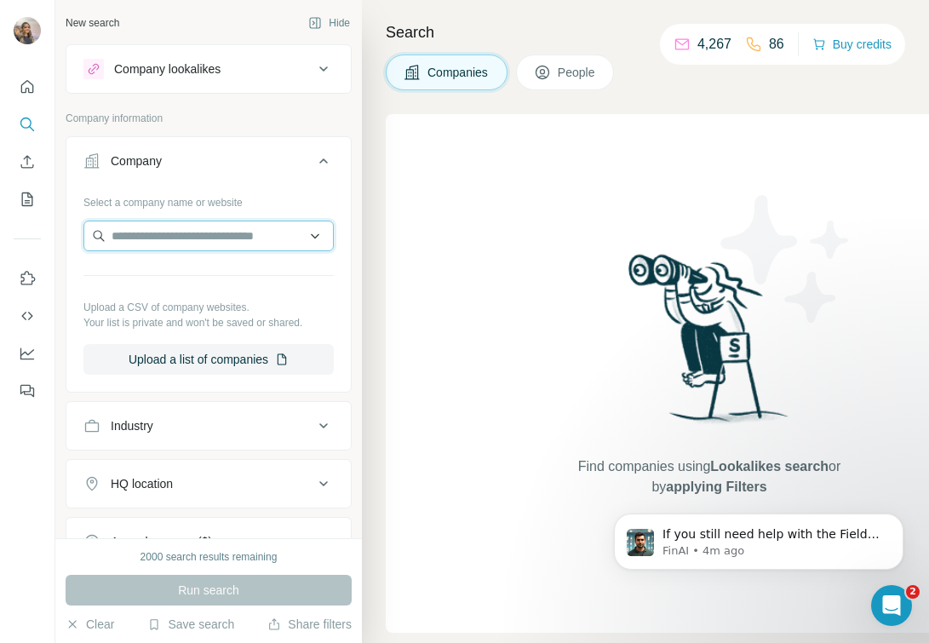
click at [164, 236] on input "text" at bounding box center [208, 235] width 250 height 31
click at [32, 186] on button "My lists" at bounding box center [27, 199] width 27 height 31
click at [28, 160] on icon "Enrich CSV" at bounding box center [27, 161] width 17 height 17
